Goal: Information Seeking & Learning: Check status

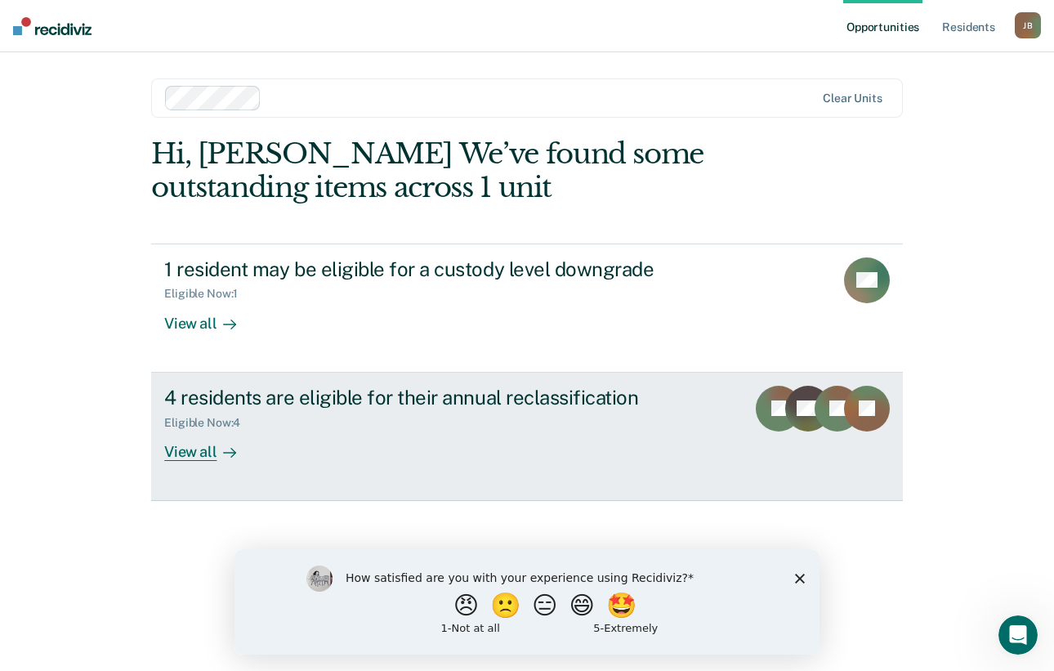
click at [204, 447] on div "View all" at bounding box center [210, 445] width 92 height 32
